Goal: Transaction & Acquisition: Subscribe to service/newsletter

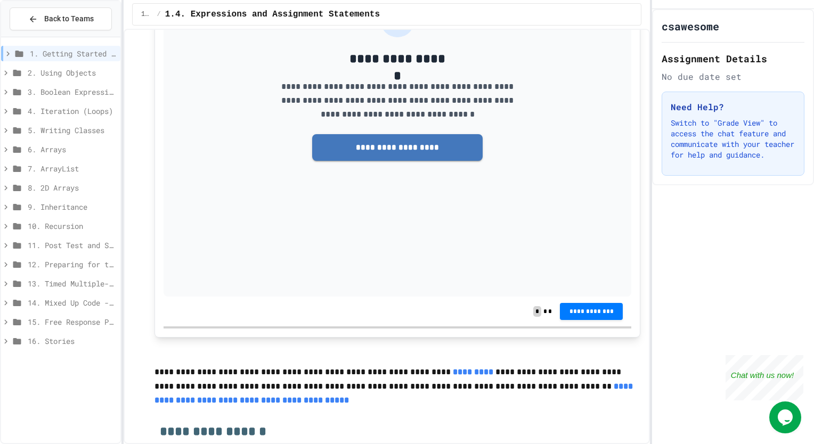
scroll to position [3038, 0]
click at [391, 161] on button "**********" at bounding box center [397, 147] width 170 height 27
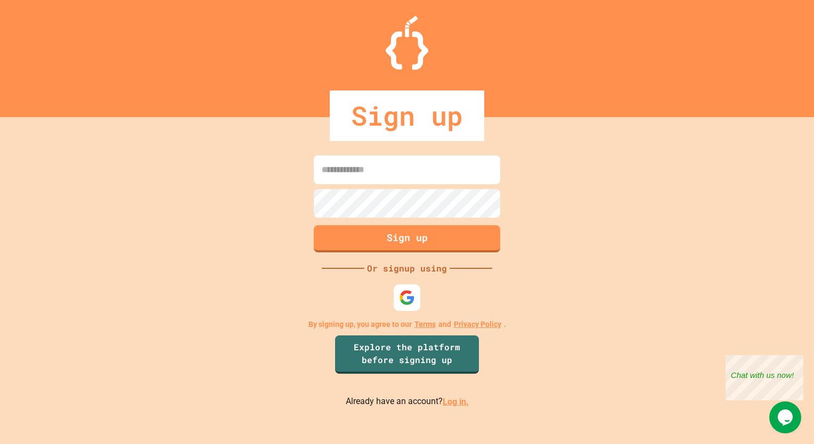
click at [408, 311] on div at bounding box center [407, 298] width 32 height 32
click at [404, 309] on div at bounding box center [407, 297] width 29 height 29
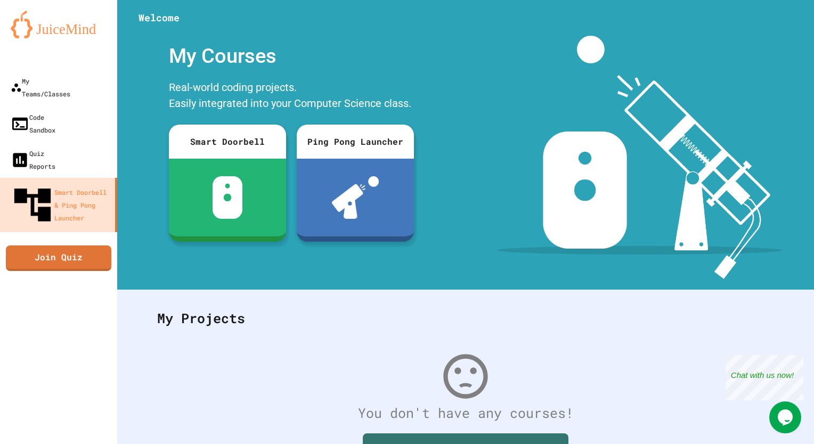
scroll to position [89, 0]
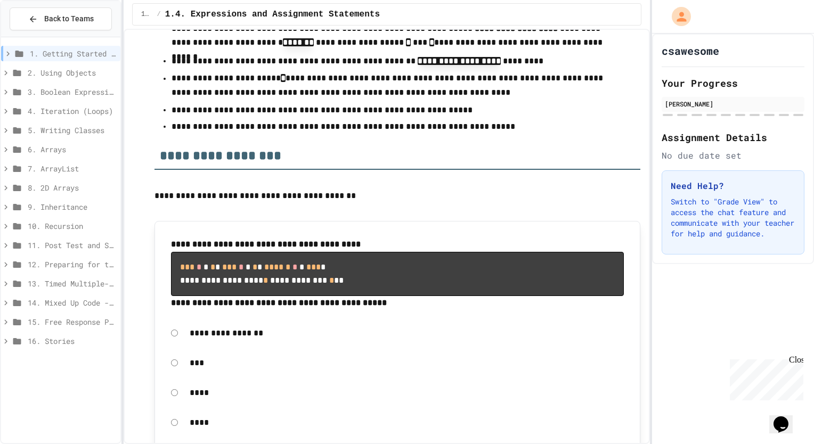
scroll to position [8328, 0]
